Goal: Use online tool/utility: Use online tool/utility

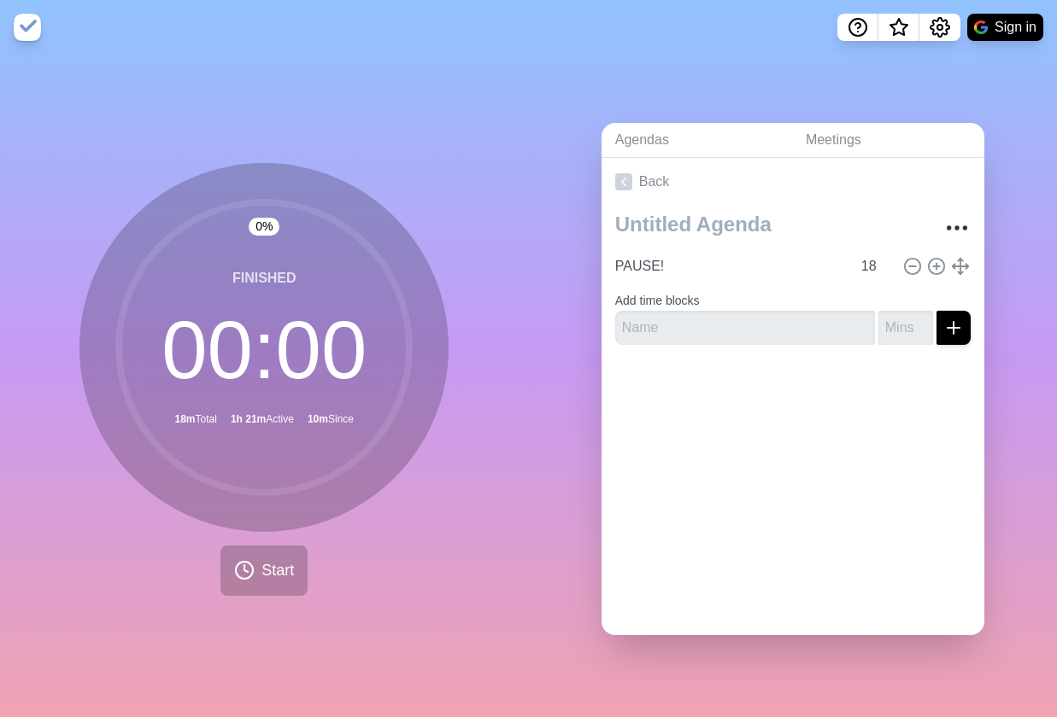
click at [232, 313] on circle at bounding box center [264, 347] width 290 height 290
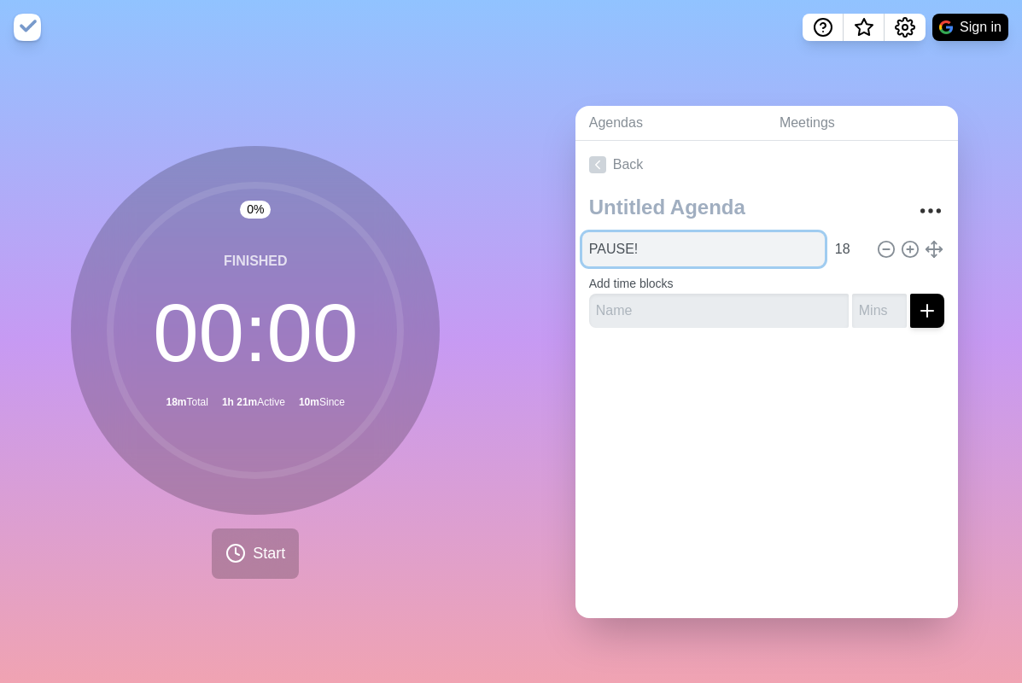
click at [672, 250] on input "PAUSE!" at bounding box center [704, 249] width 243 height 34
type input "Ideen clustern"
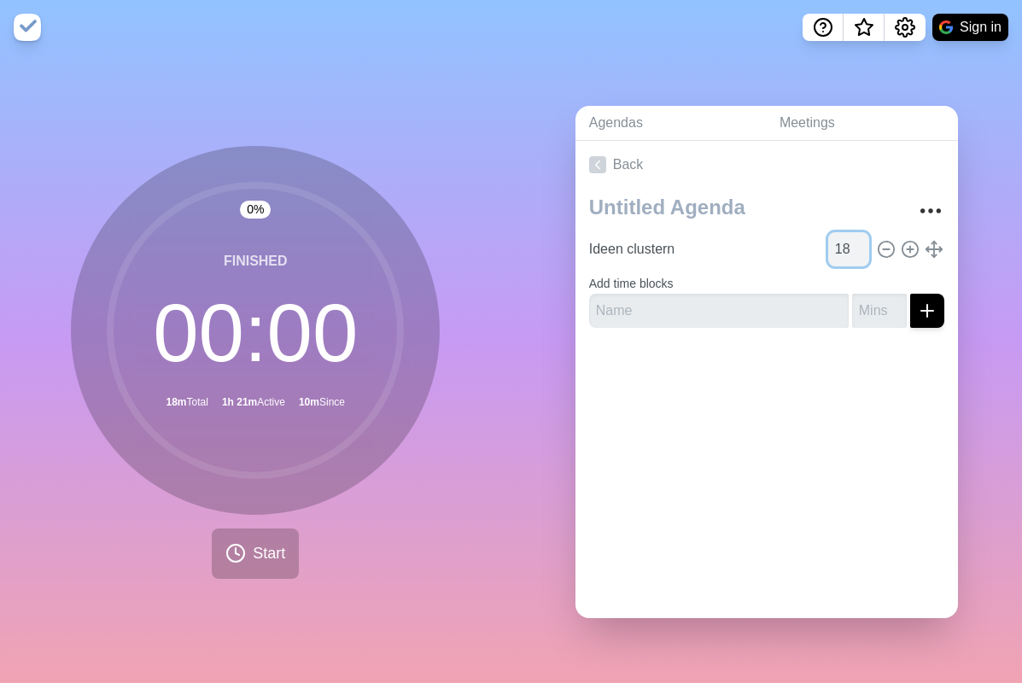
click at [847, 245] on input "18" at bounding box center [849, 249] width 41 height 34
click at [844, 245] on input "18" at bounding box center [849, 249] width 41 height 34
type input "55"
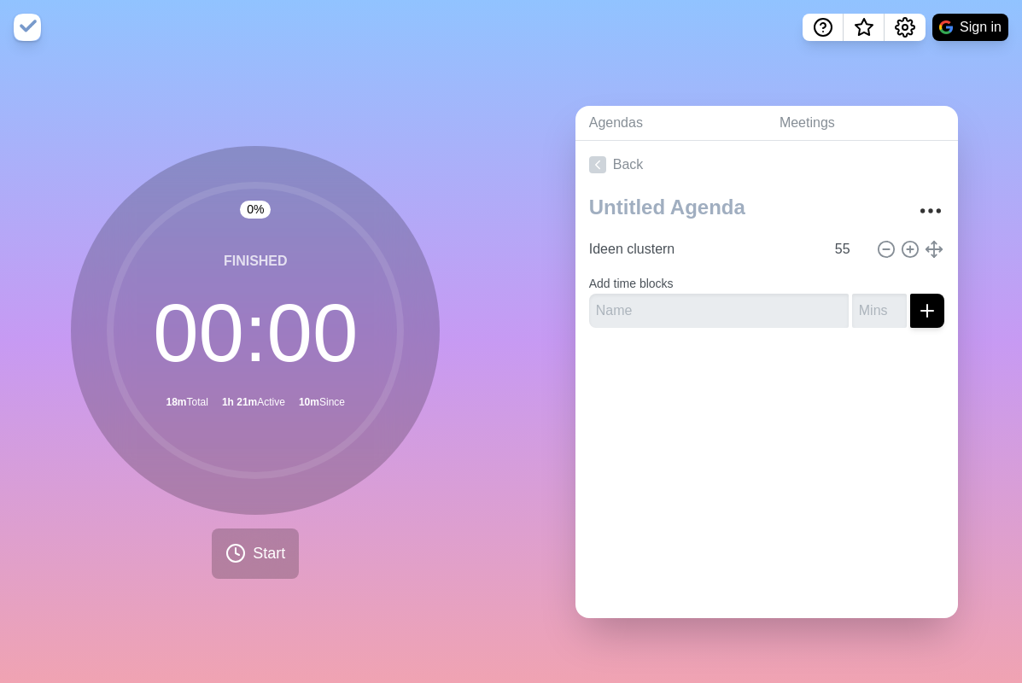
click at [763, 452] on div "Back Ideen clustern 55 Add time blocks" at bounding box center [767, 379] width 383 height 477
click at [283, 539] on button "Start" at bounding box center [255, 554] width 87 height 50
